Goal: Task Accomplishment & Management: Use online tool/utility

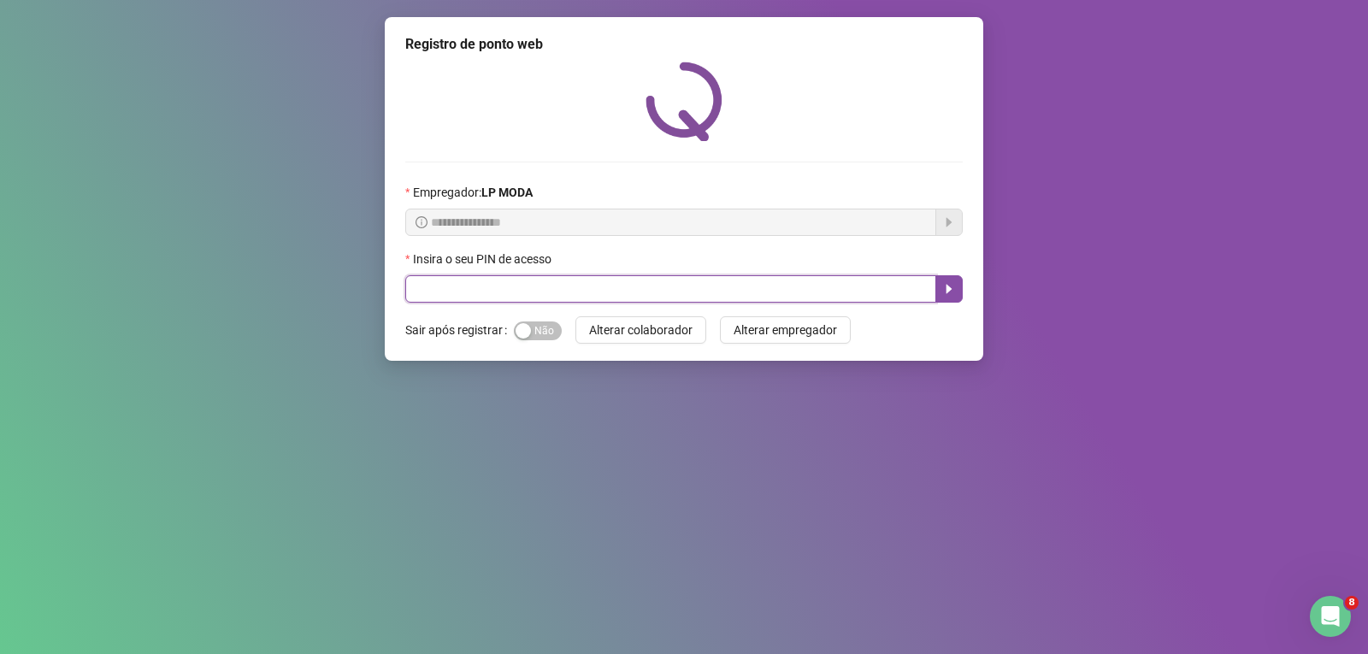
click at [463, 292] on input "text" at bounding box center [670, 288] width 531 height 27
type input "*"
type input "*****"
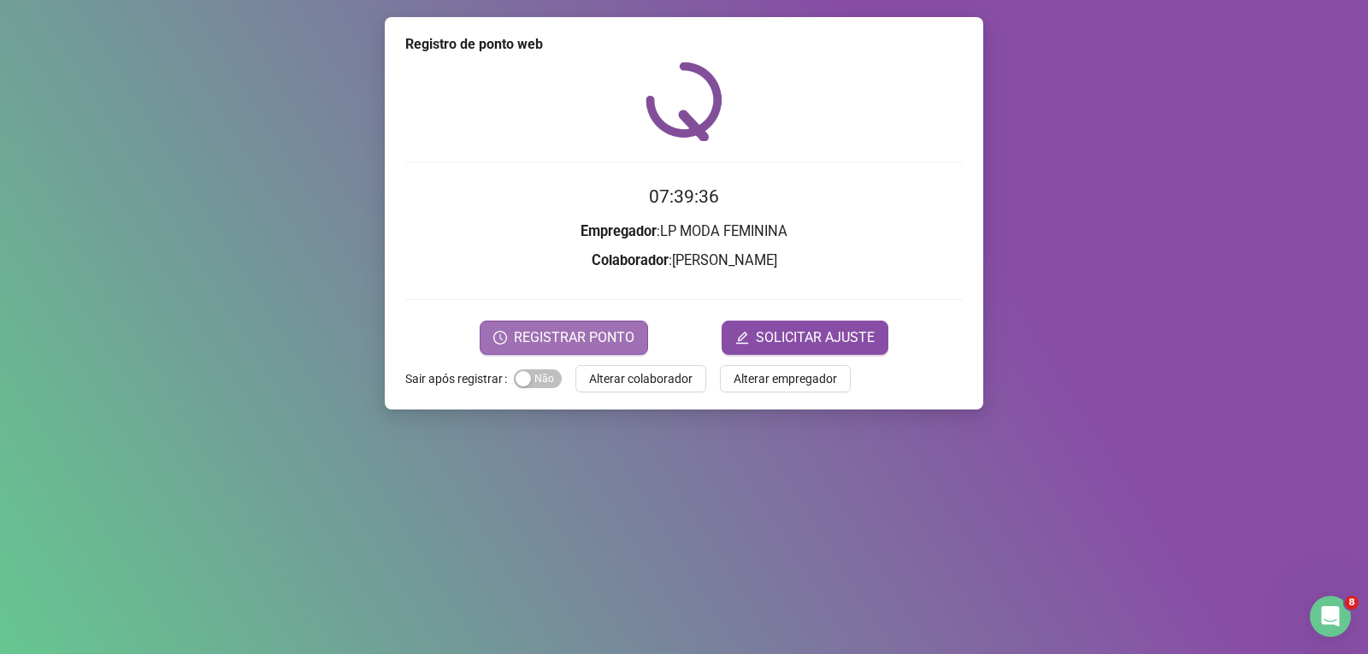
click at [580, 339] on span "REGISTRAR PONTO" at bounding box center [574, 337] width 121 height 21
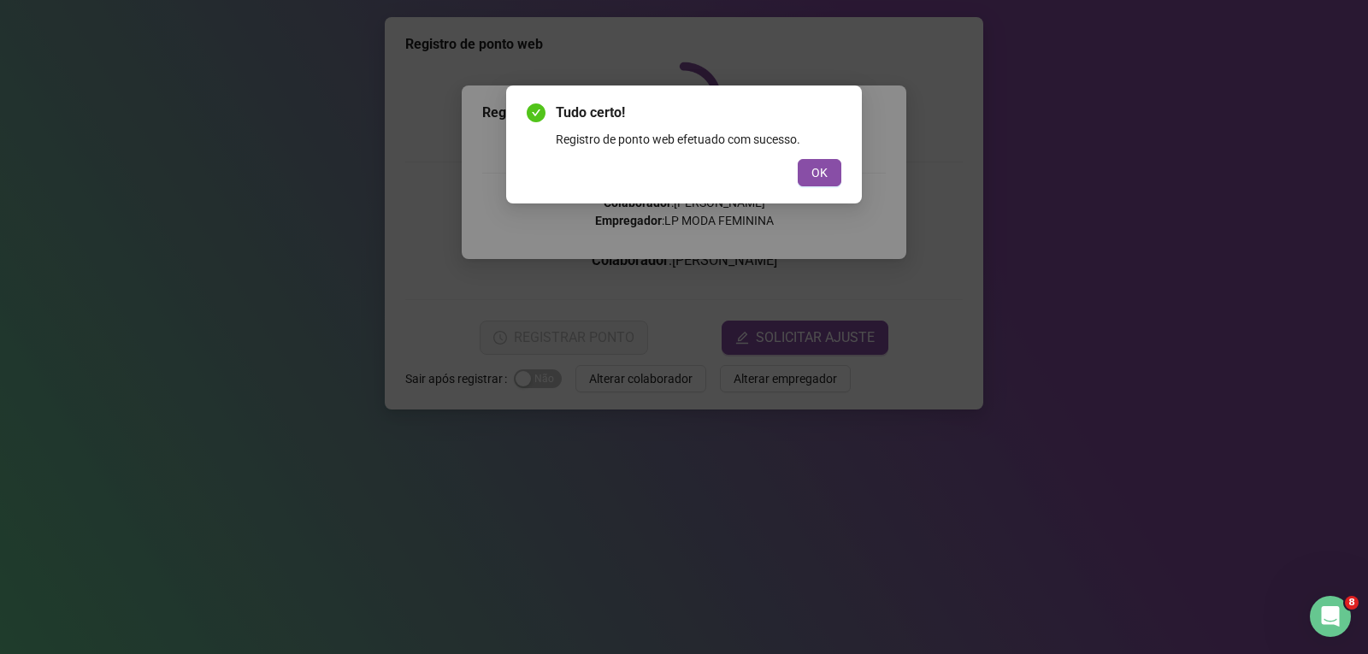
drag, startPoint x: 595, startPoint y: 376, endPoint x: 639, endPoint y: 347, distance: 52.4
click at [598, 376] on div "Tudo certo! Registro de ponto web efetuado com sucesso. OK" at bounding box center [684, 327] width 1368 height 654
click at [816, 170] on span "OK" at bounding box center [819, 172] width 16 height 19
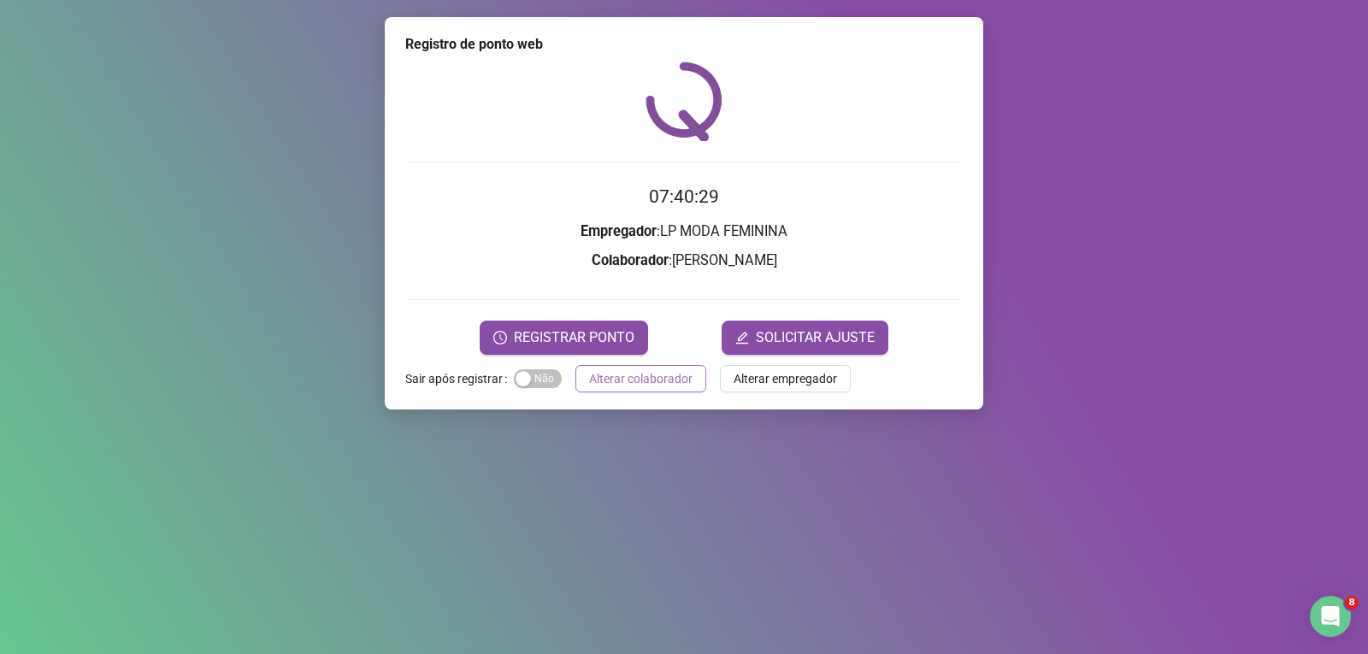
click at [614, 385] on span "Alterar colaborador" at bounding box center [640, 378] width 103 height 19
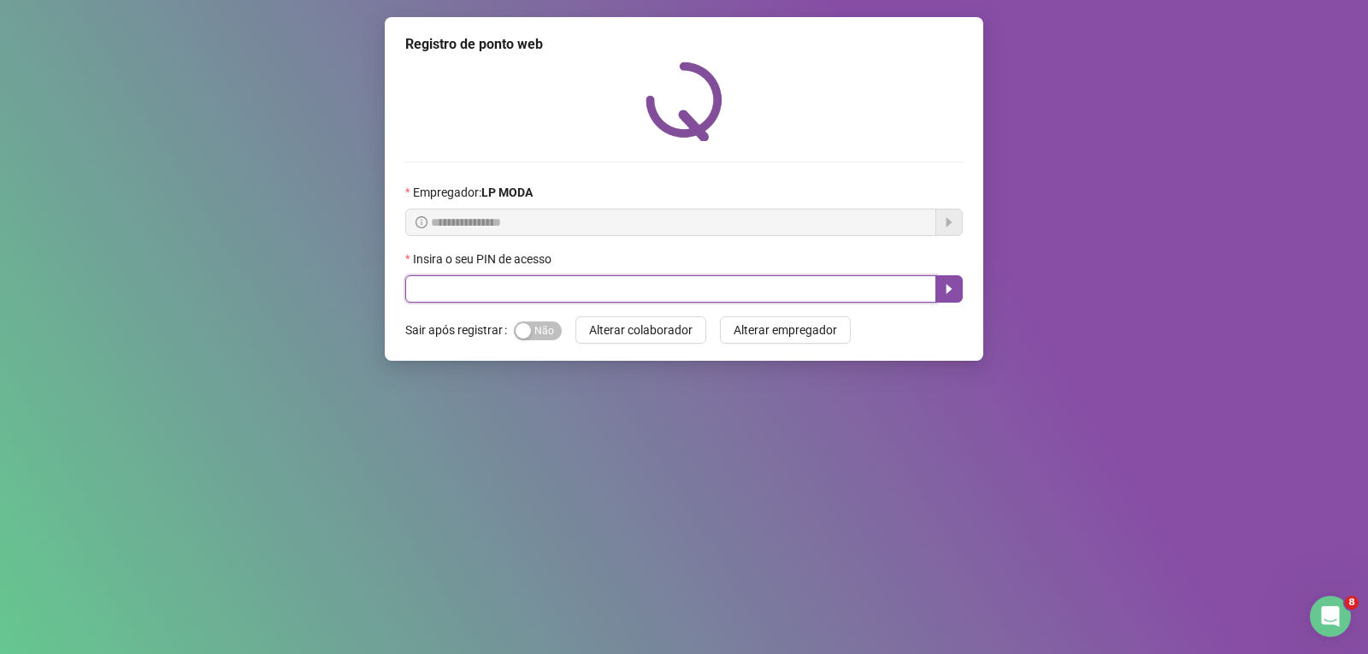
click at [604, 293] on input "text" at bounding box center [670, 288] width 531 height 27
type input "*****"
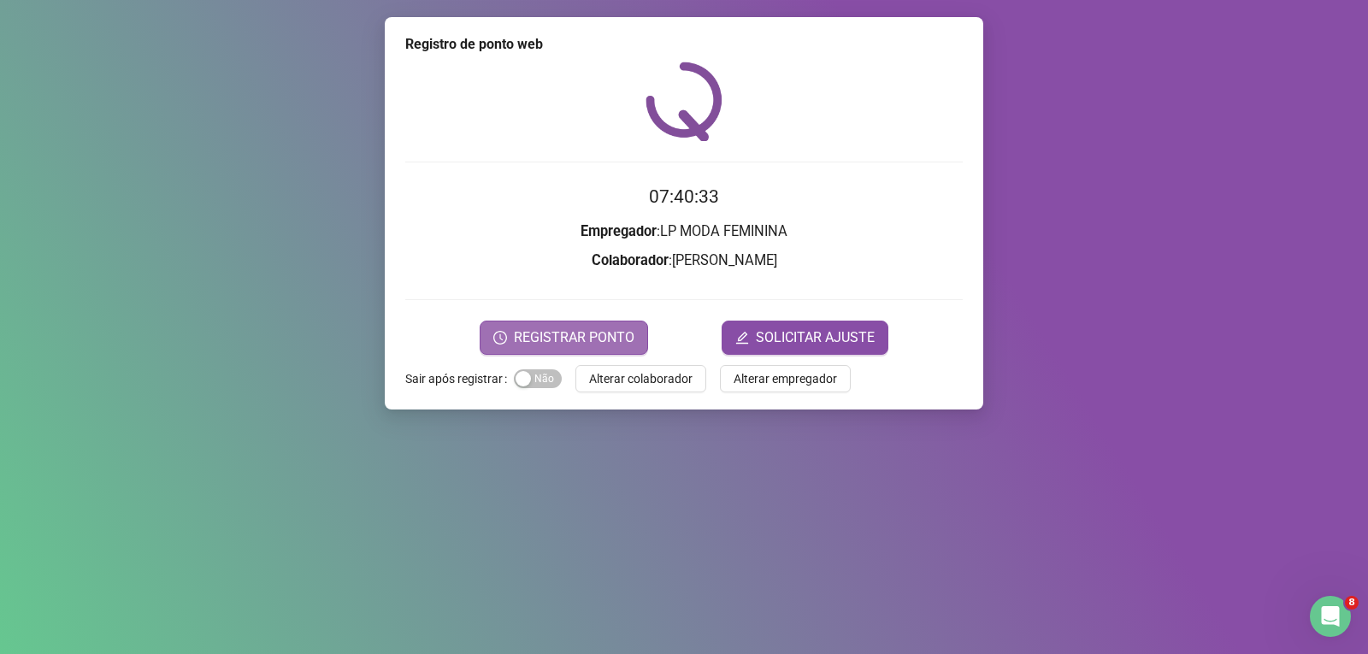
click at [585, 333] on span "REGISTRAR PONTO" at bounding box center [574, 337] width 121 height 21
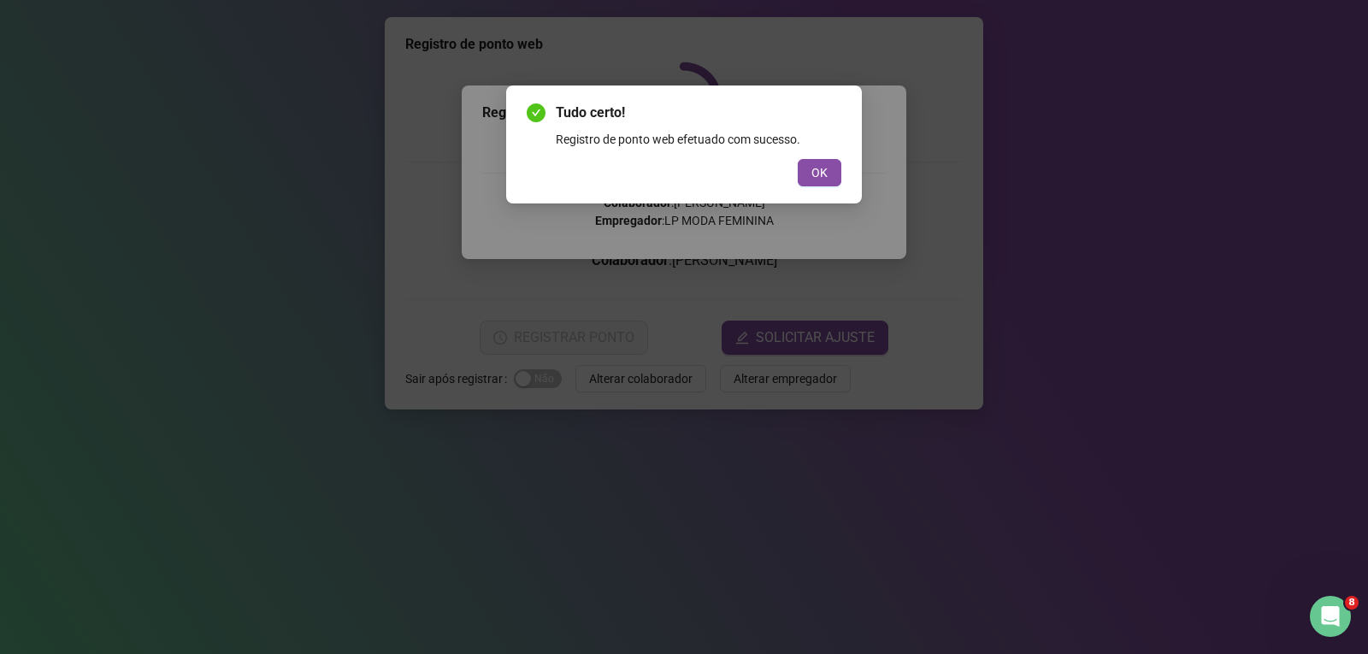
click at [585, 333] on div "Tudo certo! Registro de ponto web efetuado com sucesso. OK" at bounding box center [684, 327] width 1368 height 654
click at [1004, 517] on div "Tudo certo! Registro de ponto web efetuado com sucesso. OK" at bounding box center [684, 327] width 1368 height 654
click at [1003, 517] on div "Tudo certo! Registro de ponto web efetuado com sucesso. OK" at bounding box center [684, 327] width 1368 height 654
